Goal: Task Accomplishment & Management: Complete application form

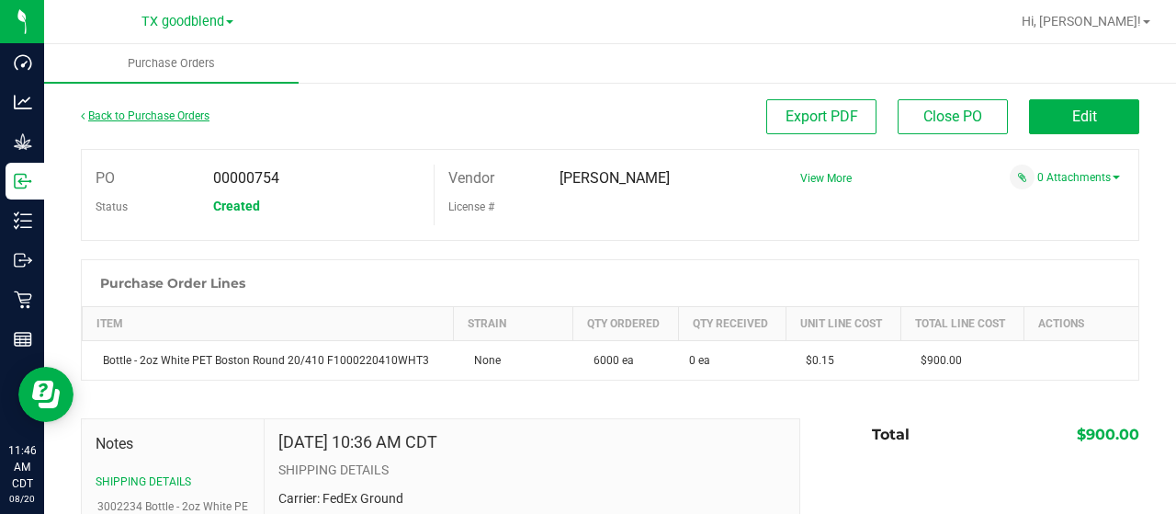
click at [147, 118] on link "Back to Purchase Orders" at bounding box center [145, 115] width 129 height 13
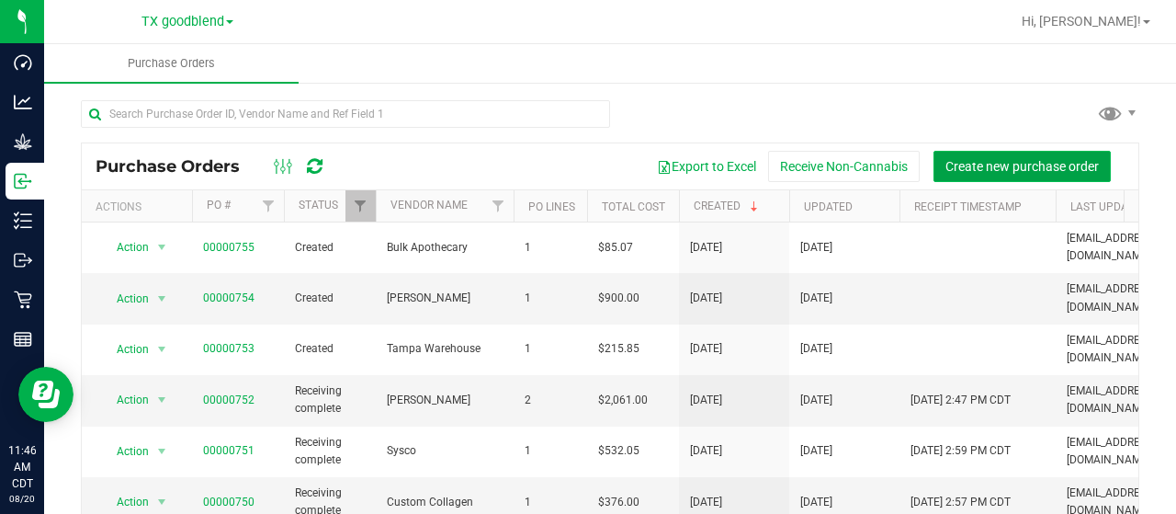
click at [1006, 165] on span "Create new purchase order" at bounding box center [1021, 166] width 153 height 15
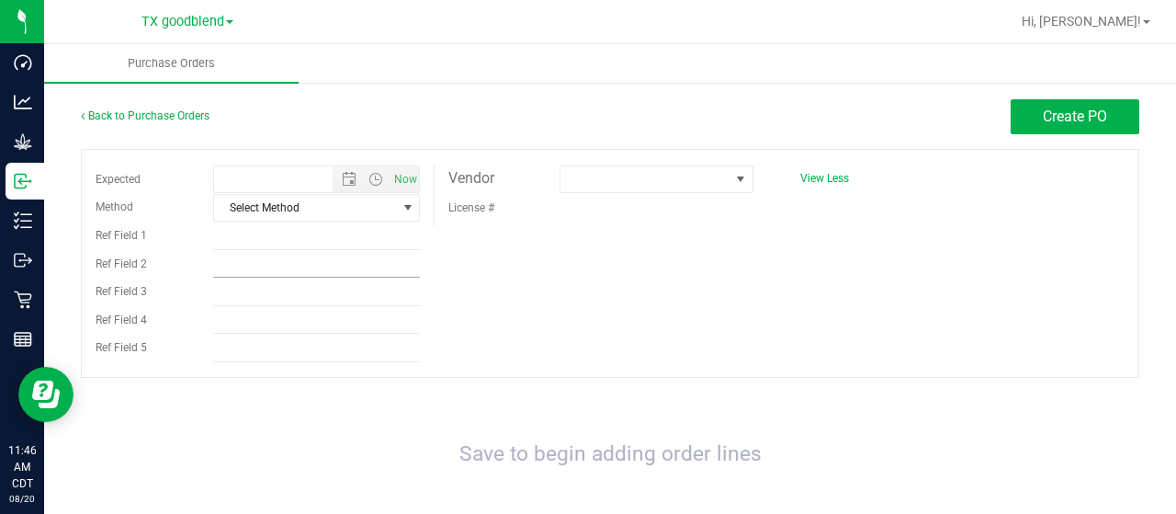
type input "[DATE] 11:46 AM"
click at [560, 173] on span at bounding box center [644, 179] width 169 height 26
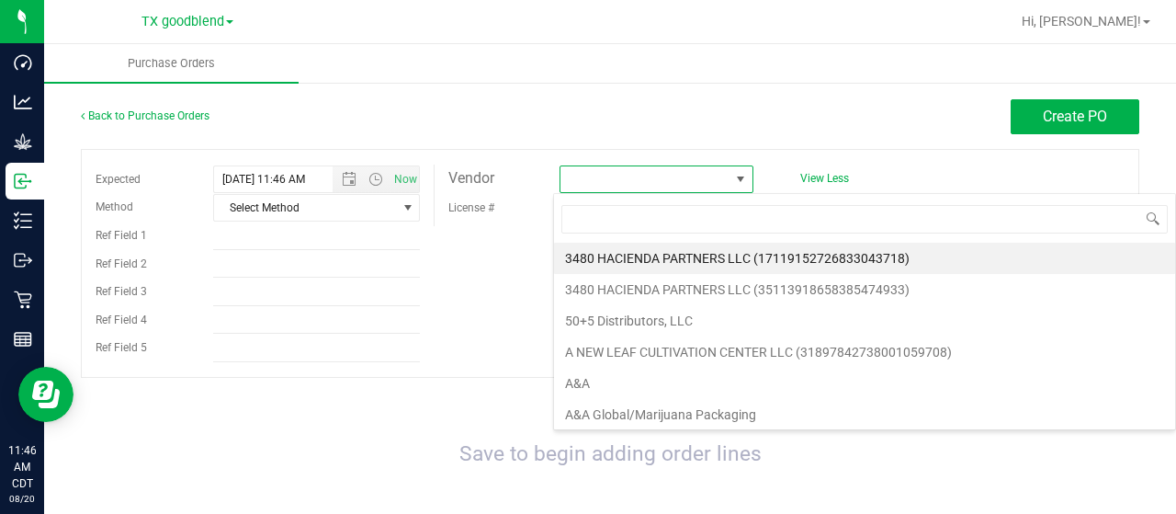
scroll to position [27, 191]
type input "[PERSON_NAME]"
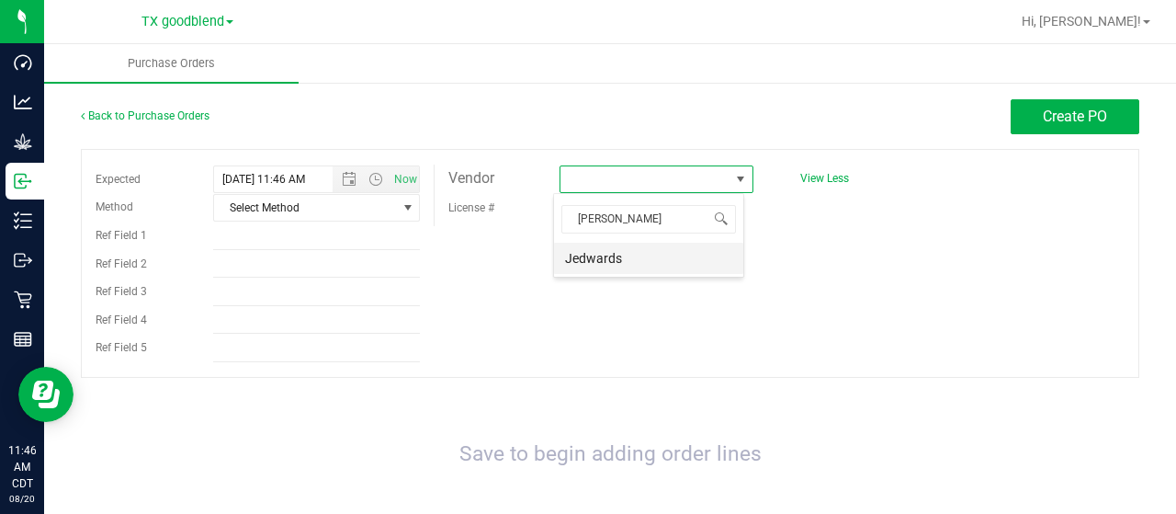
click at [608, 260] on li "Jedwards" at bounding box center [648, 258] width 189 height 31
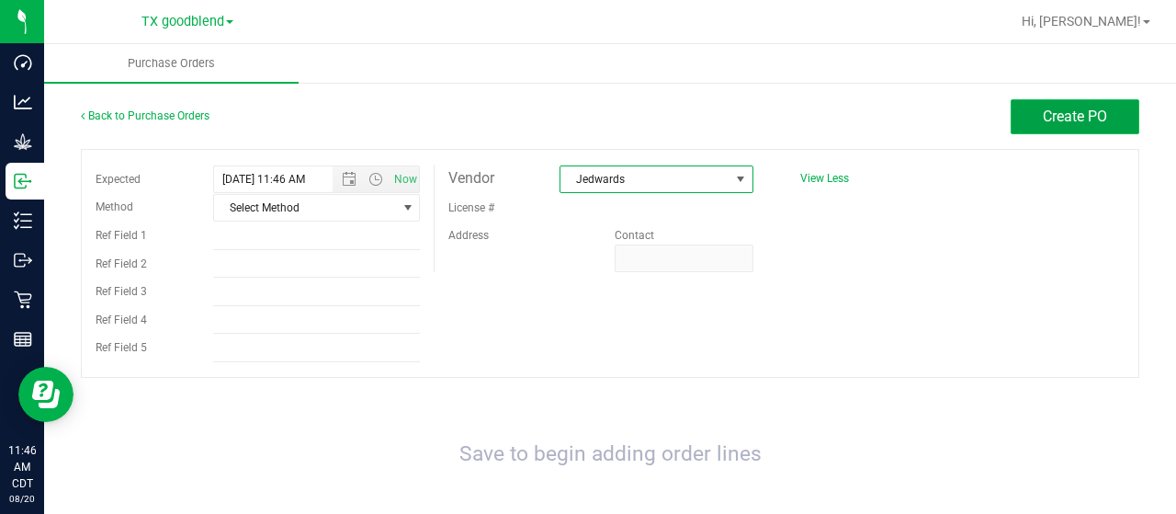
click at [1064, 113] on span "Create PO" at bounding box center [1075, 116] width 64 height 17
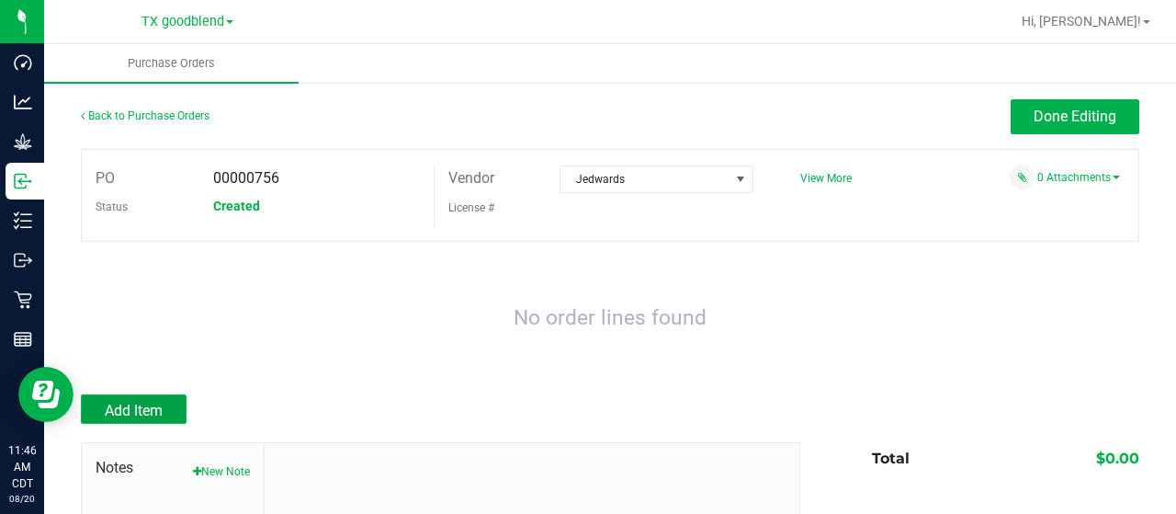
click at [142, 405] on span "Add Item" at bounding box center [134, 410] width 58 height 17
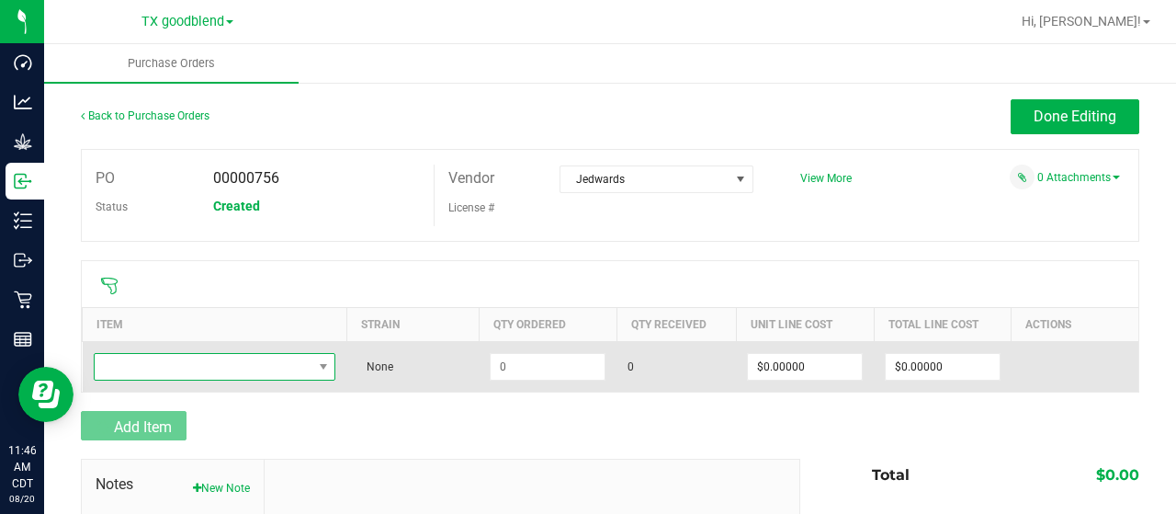
click at [176, 371] on span "NO DATA FOUND" at bounding box center [204, 367] width 218 height 26
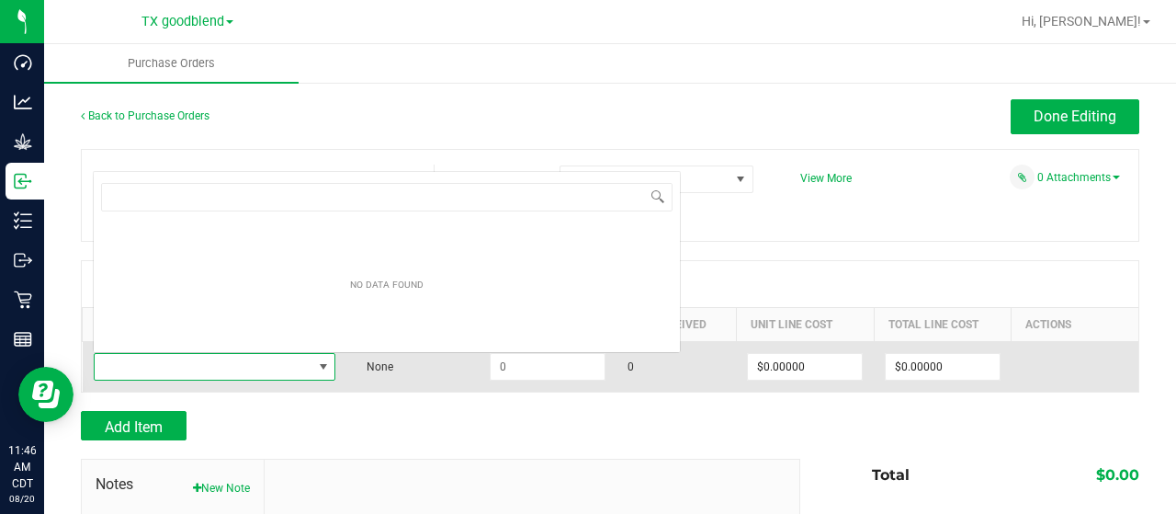
scroll to position [27, 236]
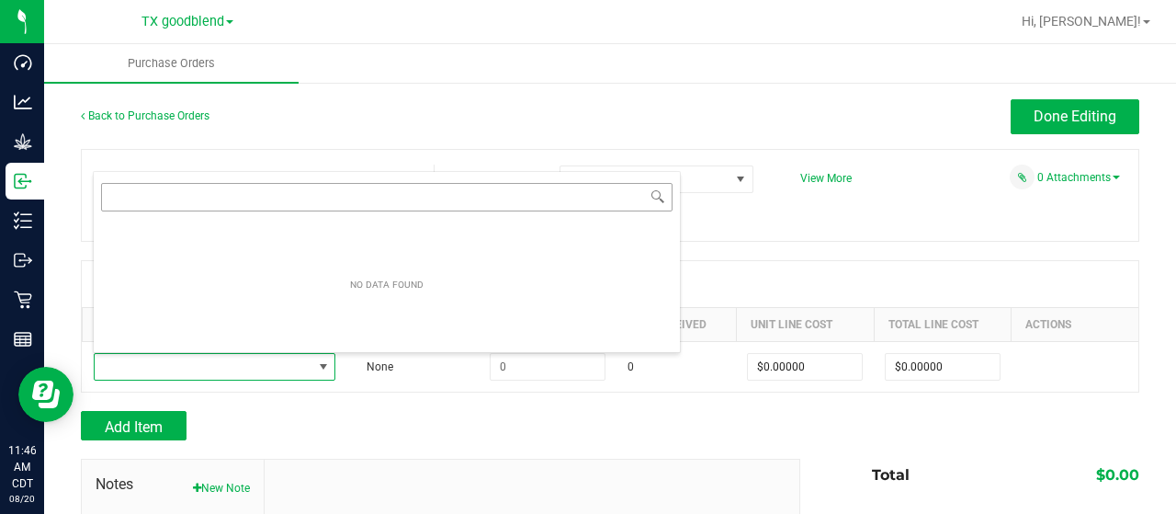
click at [154, 191] on input "NO DATA FOUND" at bounding box center [387, 197] width 572 height 28
type input "3000568"
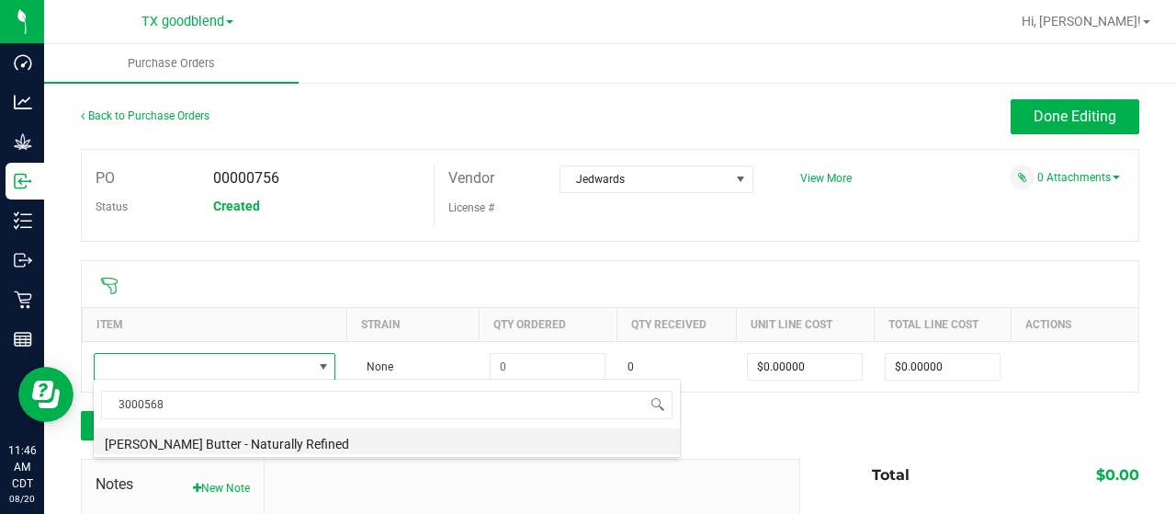
click at [162, 447] on li "[PERSON_NAME] Butter - Naturally Refined" at bounding box center [387, 441] width 586 height 26
type input "$8.36000"
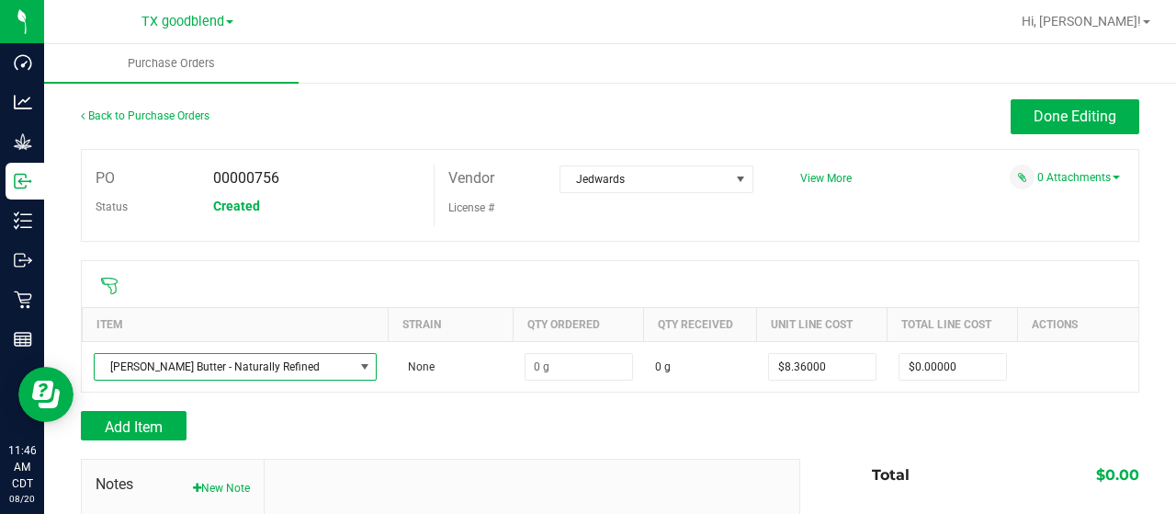
click at [284, 413] on div "Add Item" at bounding box center [434, 425] width 706 height 29
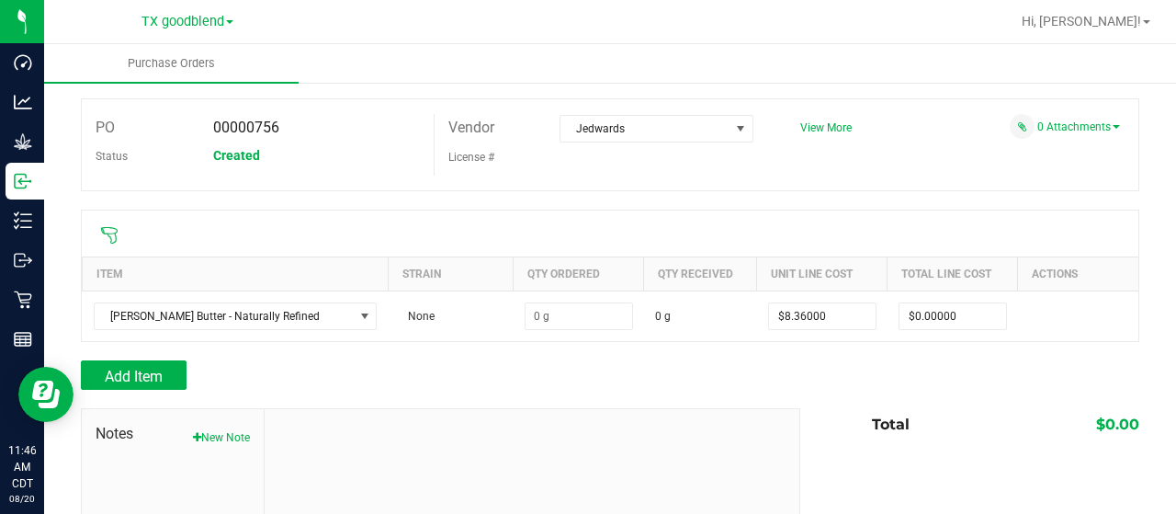
scroll to position [92, 0]
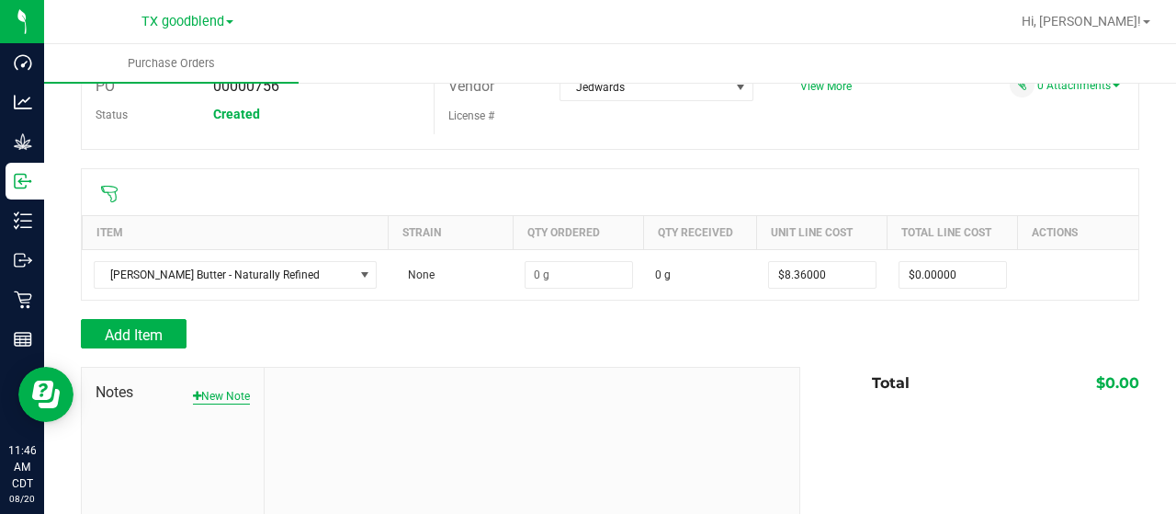
click at [221, 391] on button "New Note" at bounding box center [221, 396] width 57 height 17
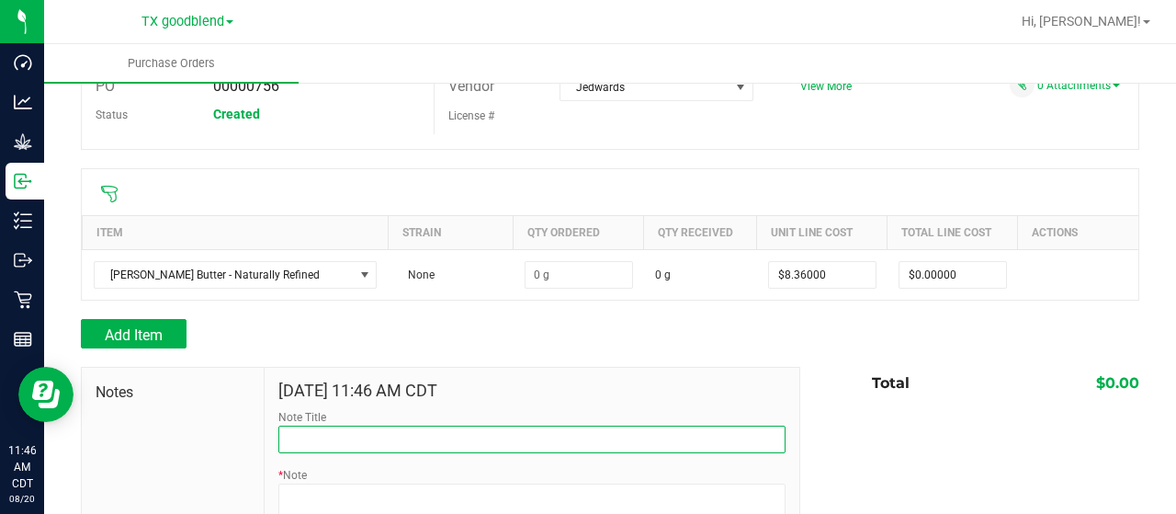
click at [285, 444] on input "Note Title" at bounding box center [531, 439] width 507 height 28
paste input "3000568"
type input "3000568 [PERSON_NAME] Butter - Naturally Refined"
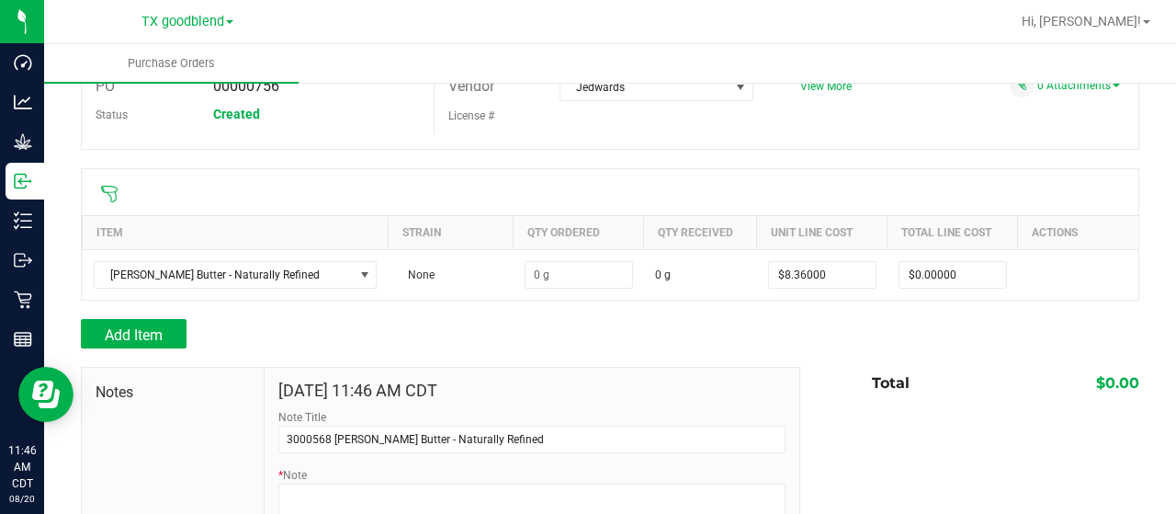
click at [441, 331] on div "Add Item" at bounding box center [434, 333] width 706 height 29
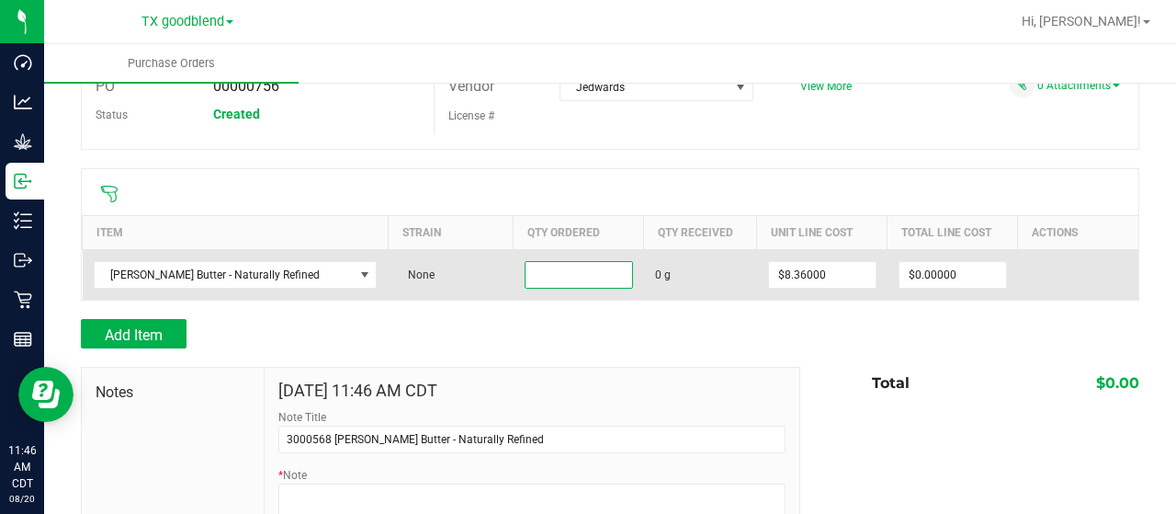
click at [526, 278] on input at bounding box center [579, 275] width 107 height 26
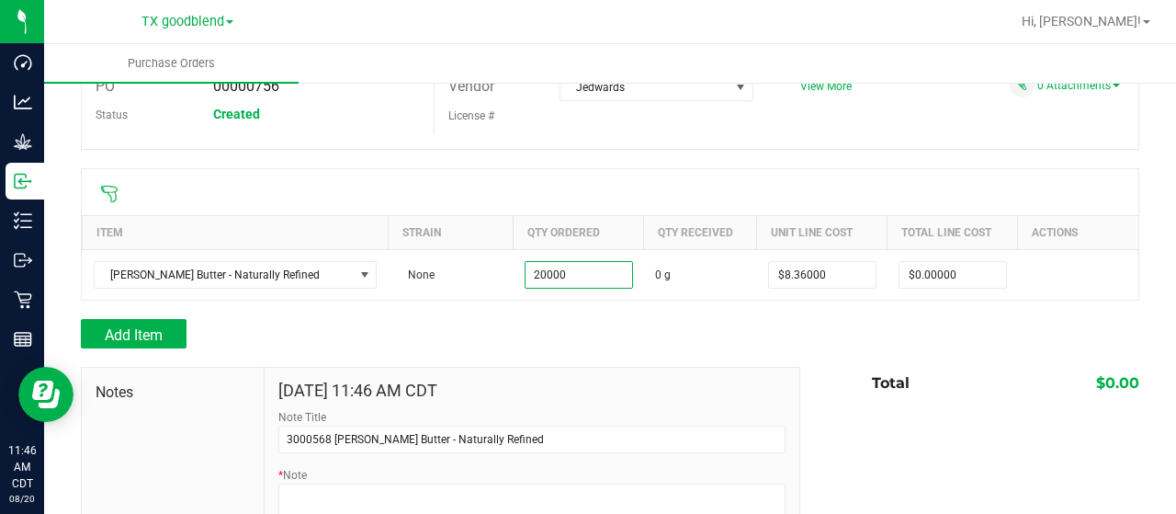
type input "20000.0000 g"
click at [544, 323] on div "Add Item" at bounding box center [434, 333] width 706 height 29
type input "$167,200.00000"
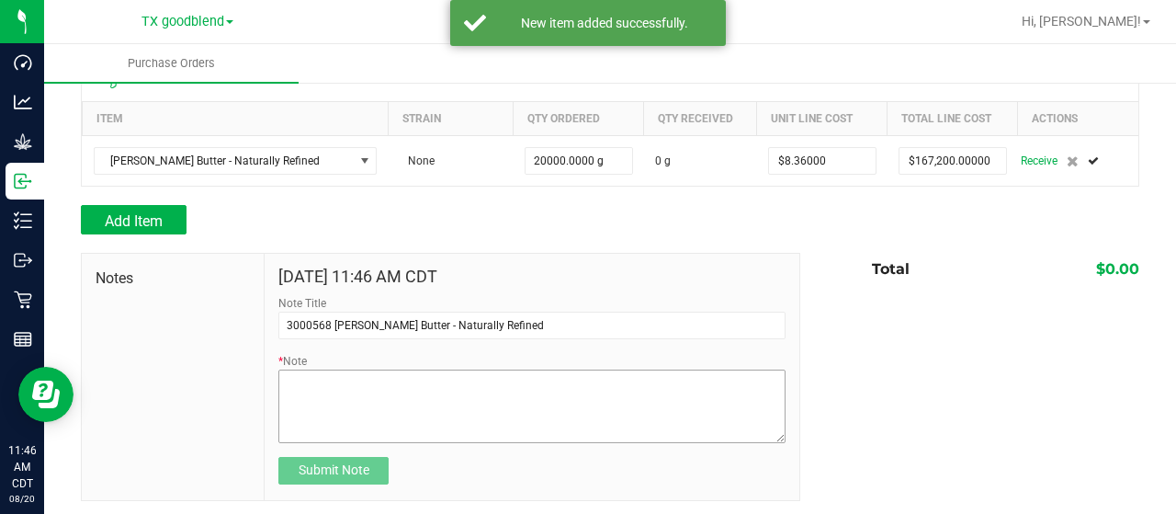
scroll to position [209, 0]
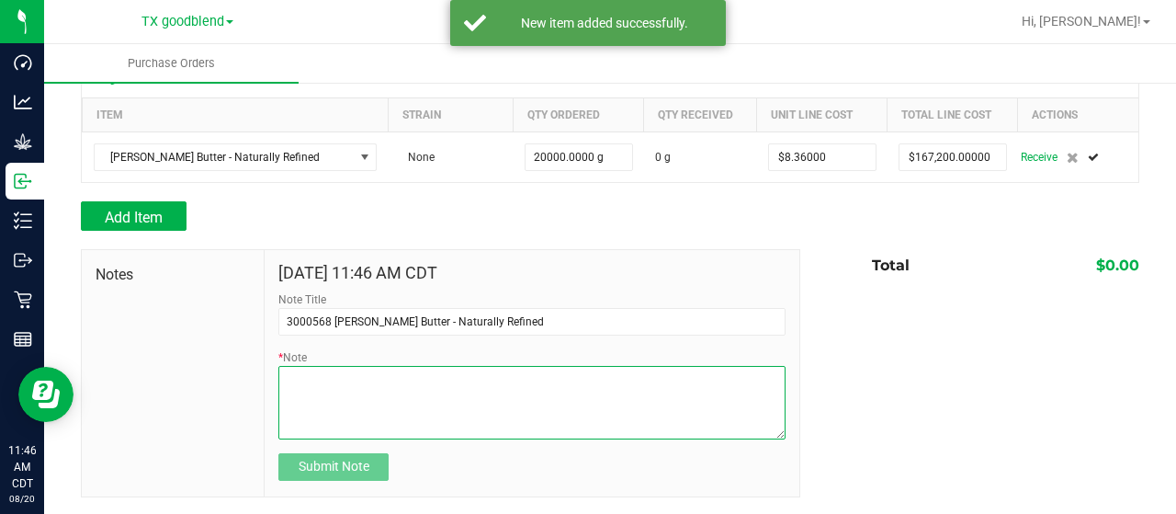
click at [331, 382] on textarea "* Note" at bounding box center [531, 403] width 507 height 74
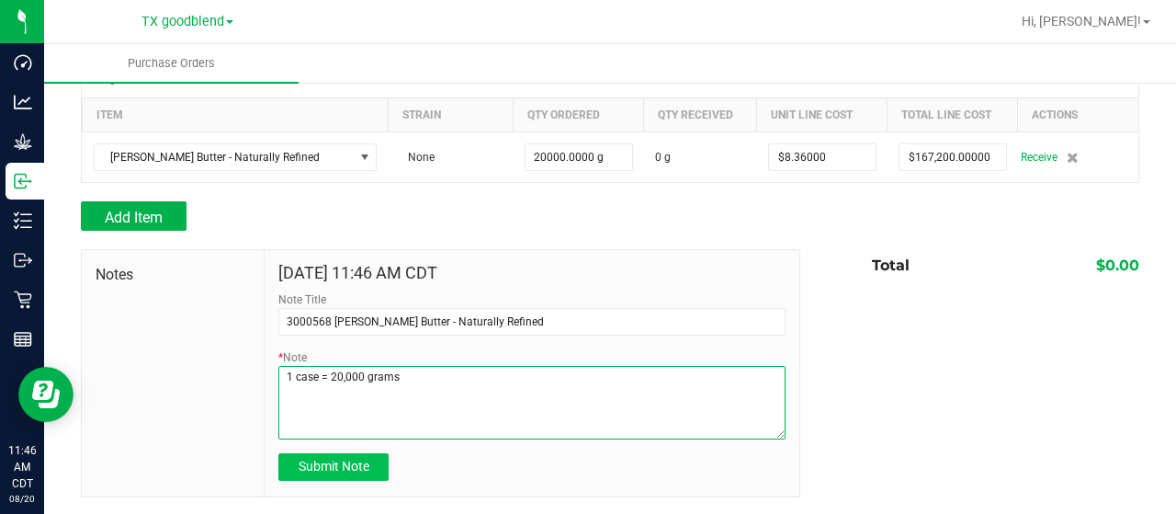
type textarea "1 case = 20,000 grams"
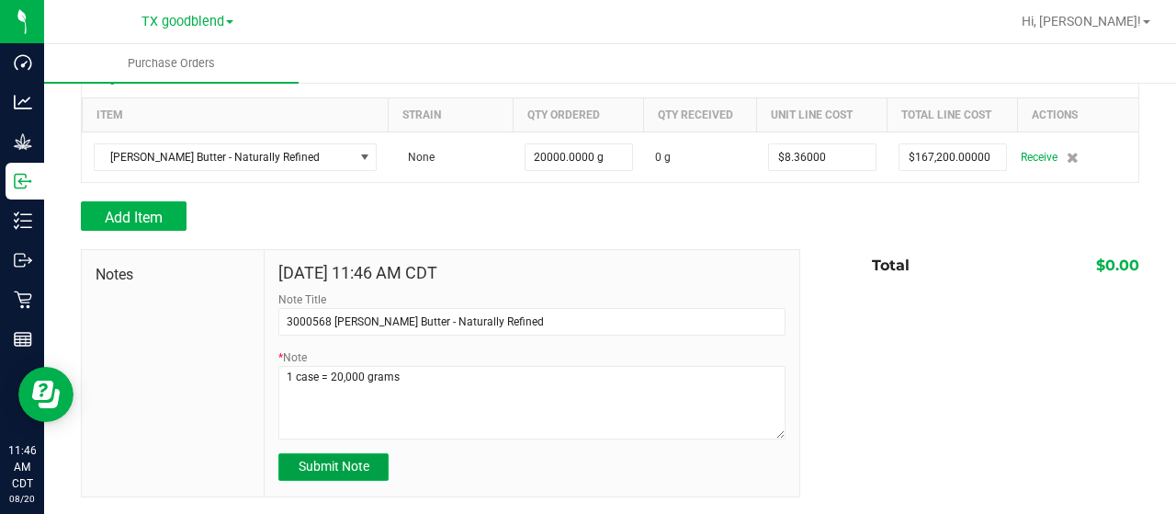
click at [343, 463] on span "Submit Note" at bounding box center [334, 466] width 71 height 15
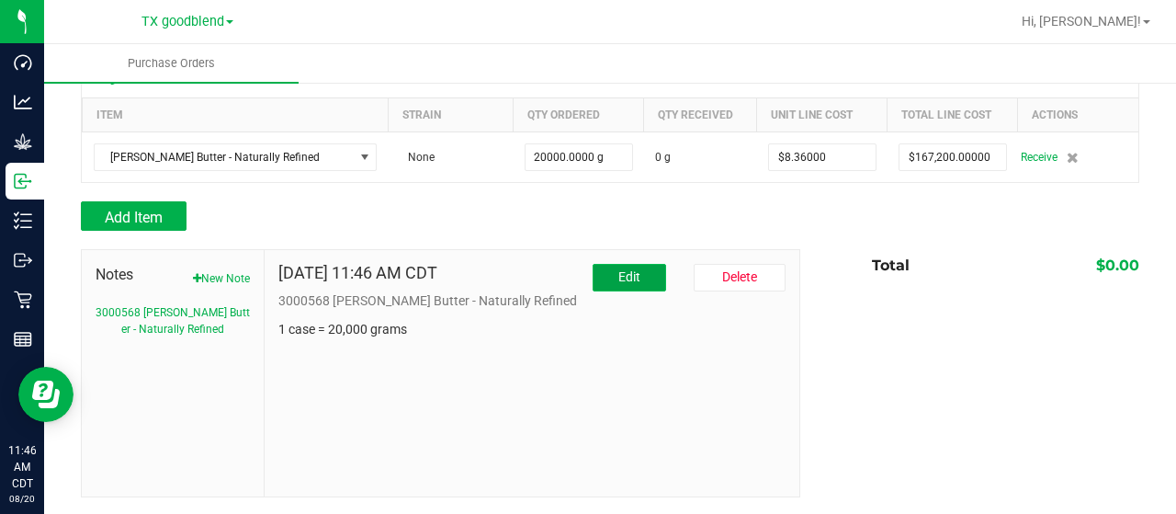
click at [603, 280] on button "Edit" at bounding box center [630, 278] width 74 height 28
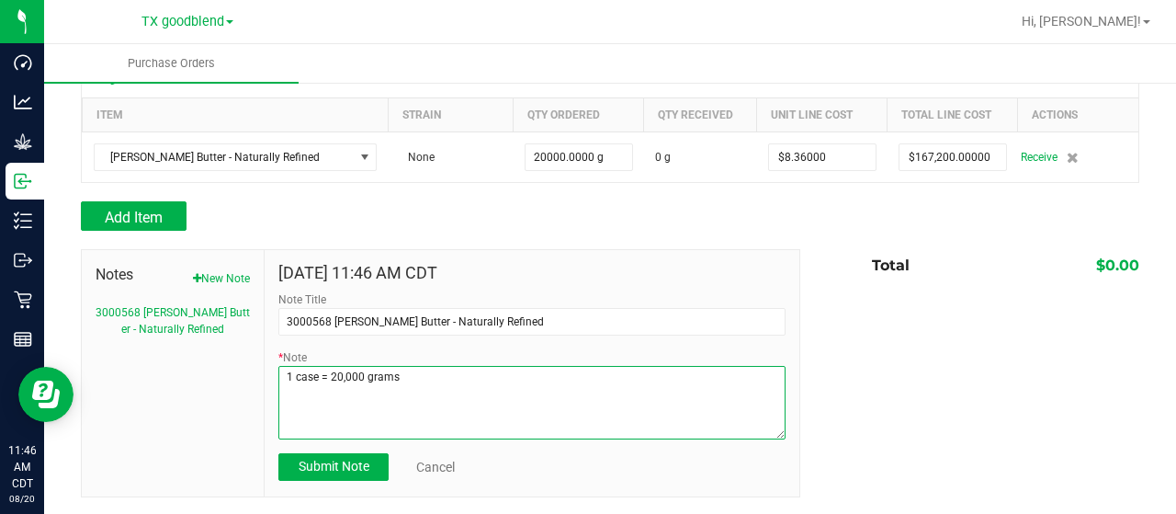
click at [320, 371] on textarea "* Note" at bounding box center [531, 403] width 507 height 74
type textarea "1 case of 20 kG= 20,000 grams"
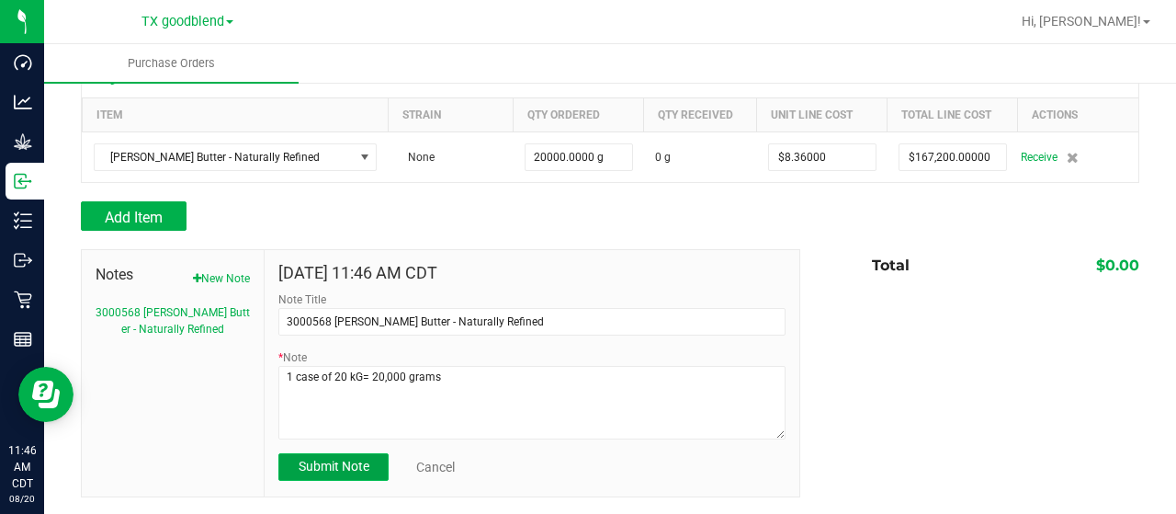
click at [311, 471] on span "Submit Note" at bounding box center [334, 466] width 71 height 15
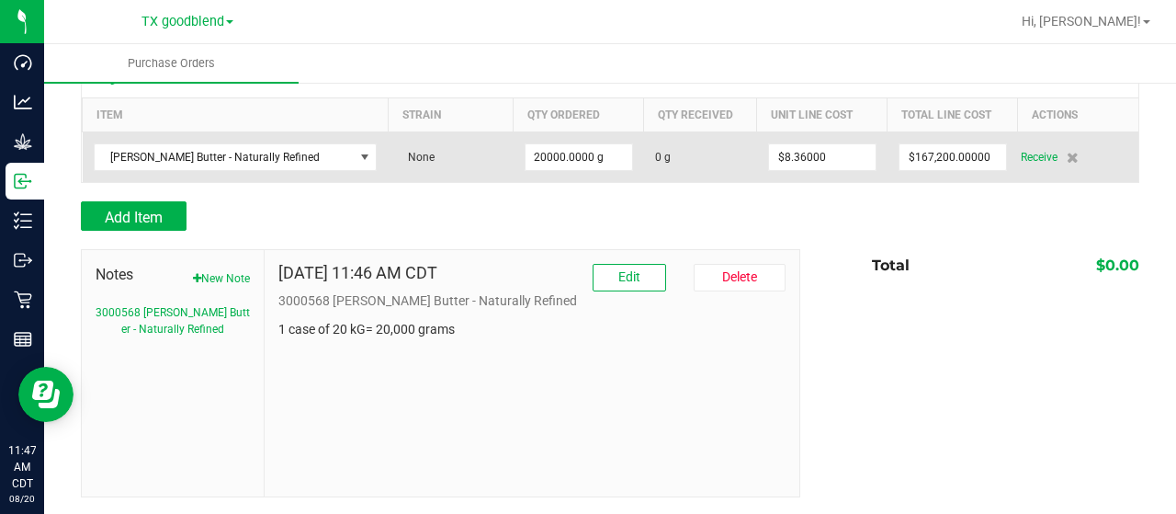
click at [922, 139] on td "$167,200.00000" at bounding box center [953, 156] width 130 height 51
click at [930, 159] on input "167200" at bounding box center [953, 157] width 107 height 26
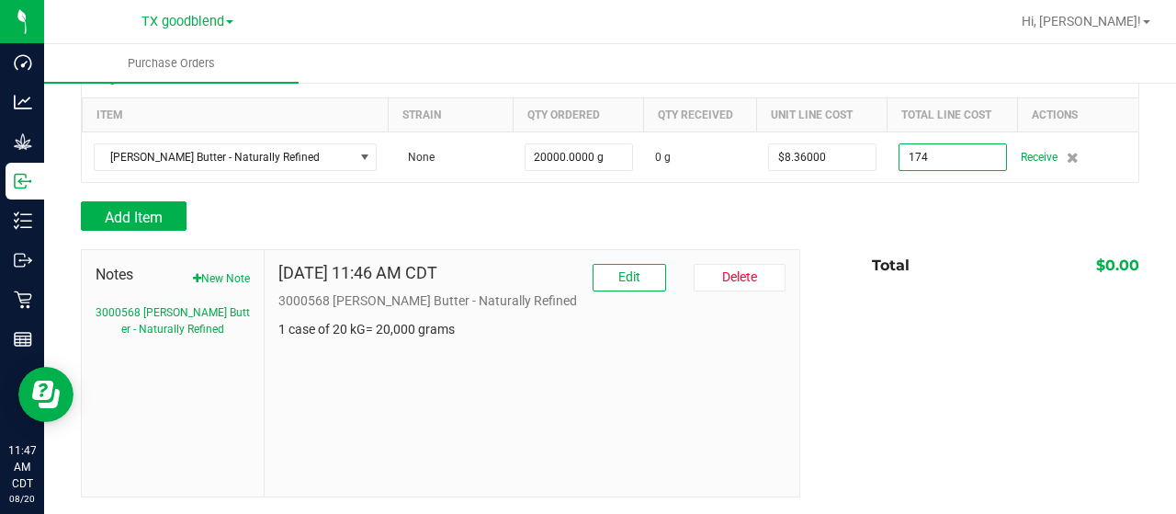
type input "$174.00000"
click at [895, 222] on div "Add Item" at bounding box center [610, 215] width 1059 height 29
type input "20000"
type input "$0.00870"
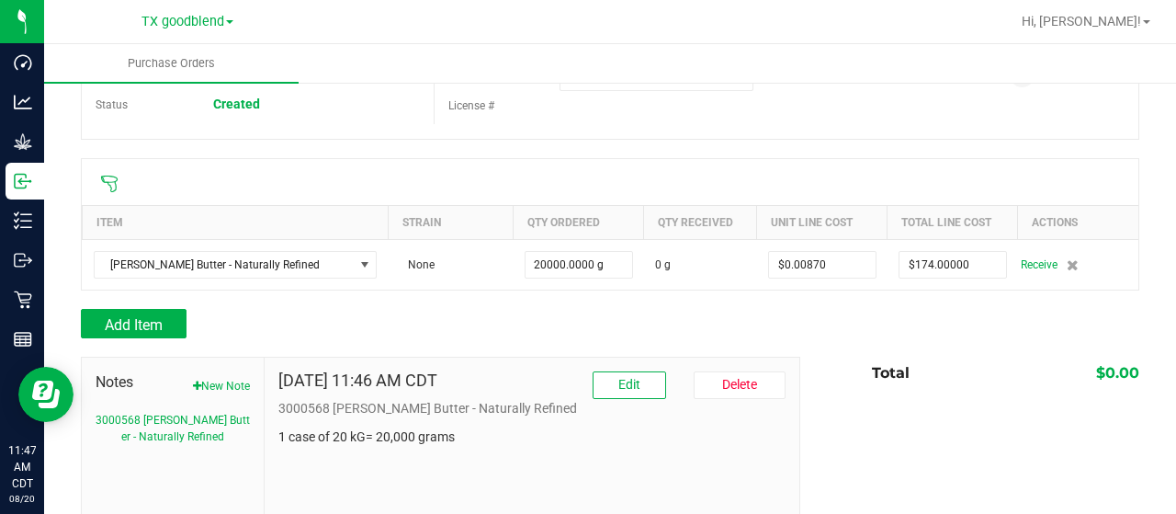
scroll to position [0, 0]
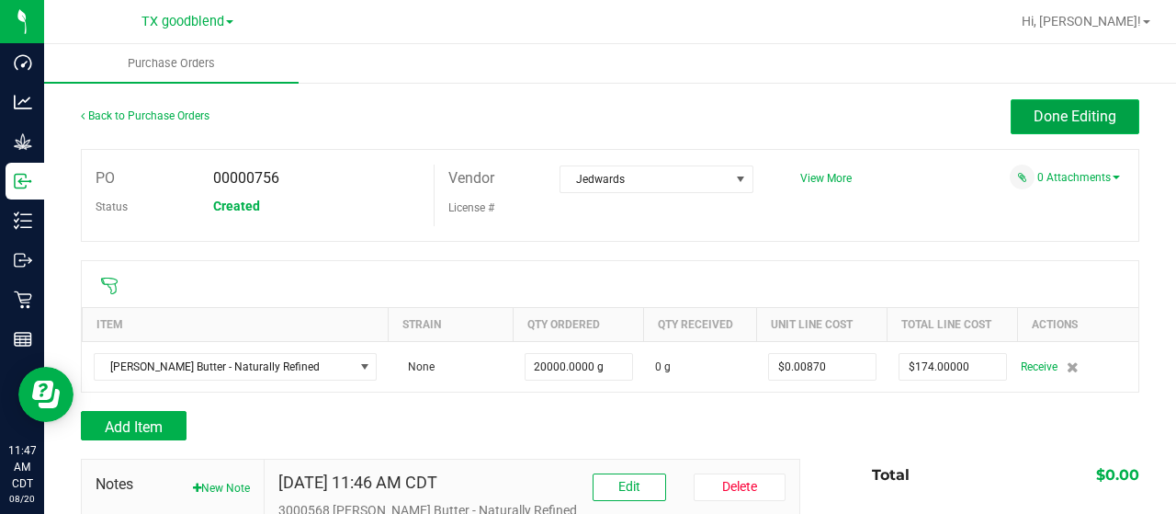
click at [1070, 112] on span "Done Editing" at bounding box center [1075, 116] width 83 height 17
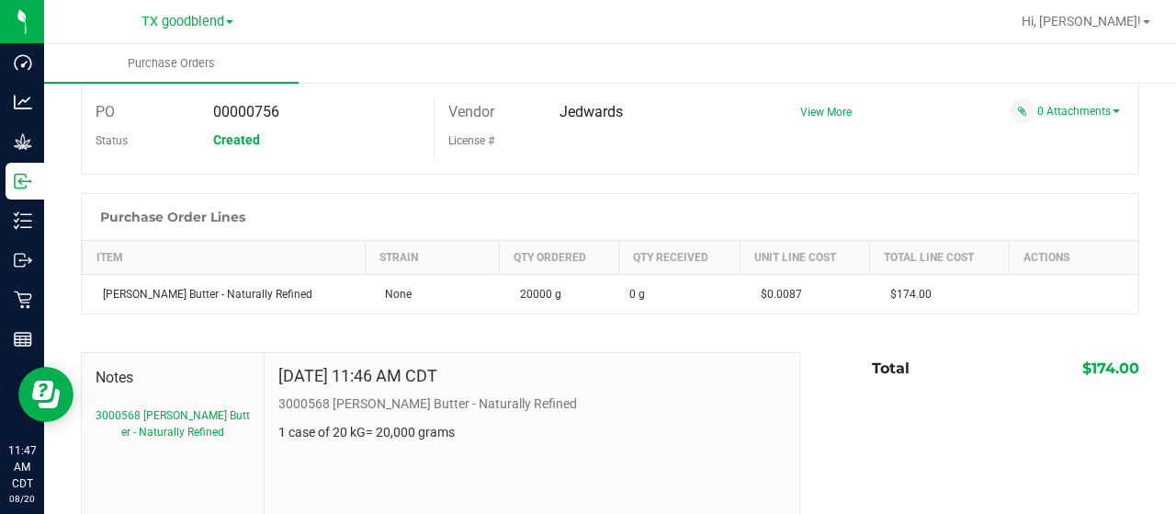
scroll to position [92, 0]
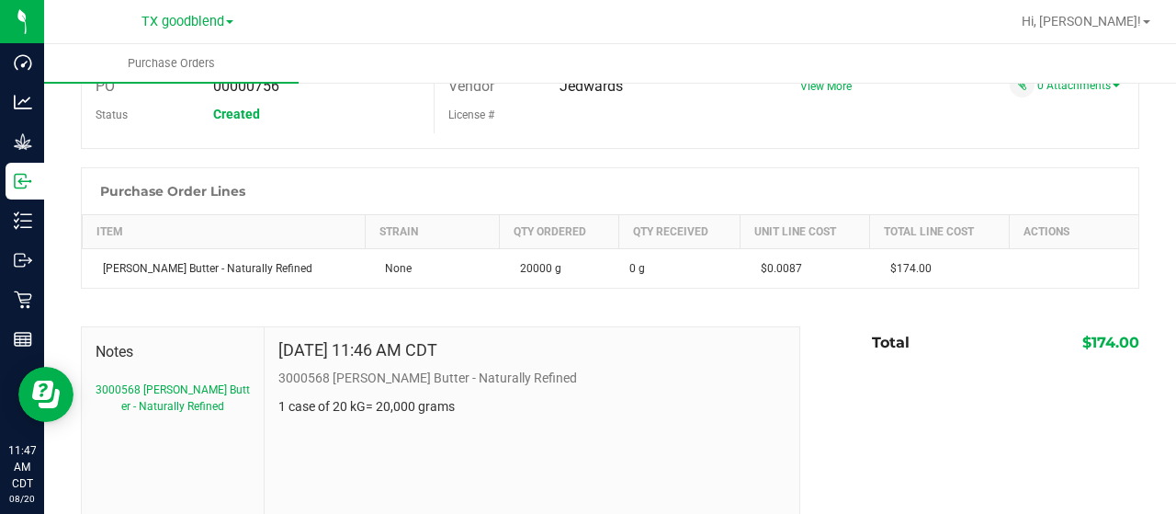
click at [292, 379] on p "3000568 [PERSON_NAME] Butter - Naturally Refined" at bounding box center [531, 377] width 507 height 19
copy p "3000568"
